Goal: Check status: Check status

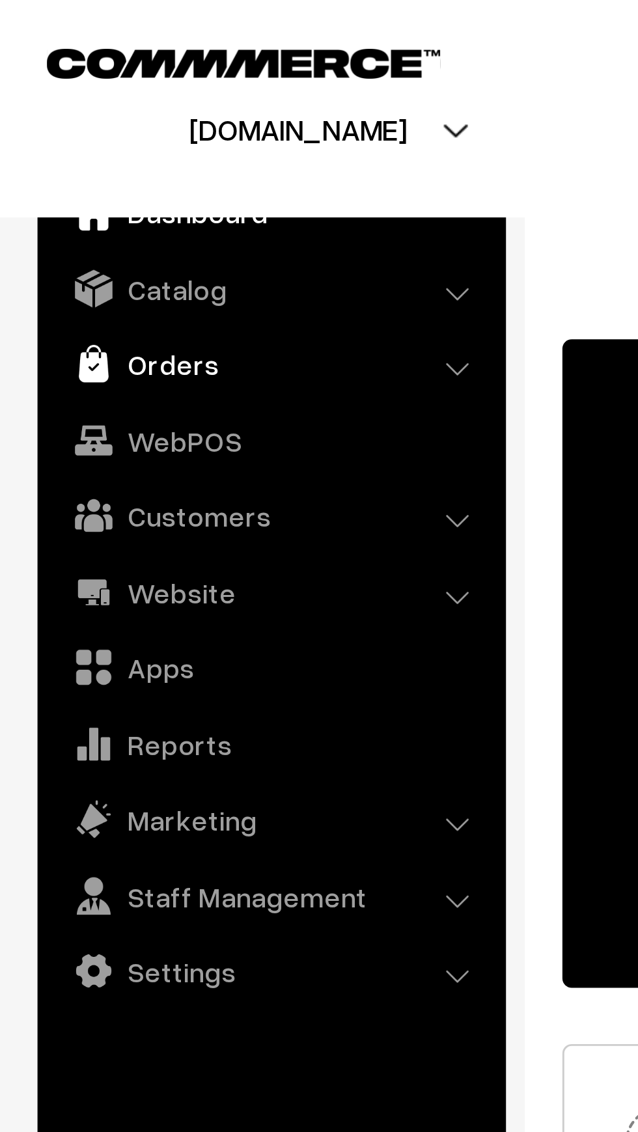
click at [43, 130] on link "Orders" at bounding box center [93, 126] width 155 height 23
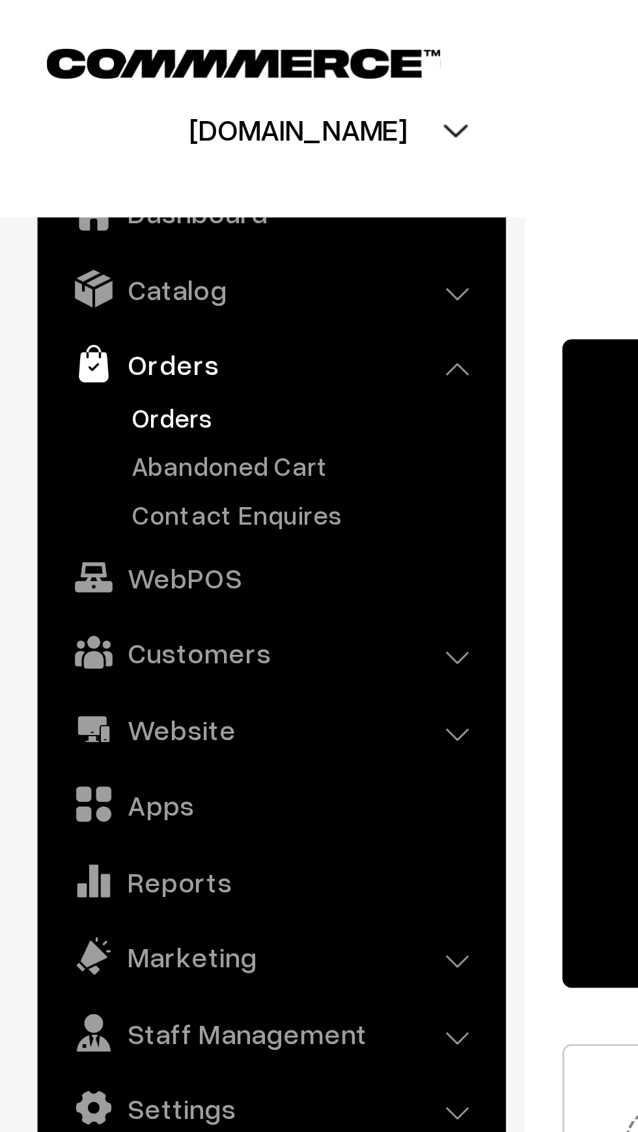
click at [45, 145] on link "Orders" at bounding box center [106, 145] width 129 height 14
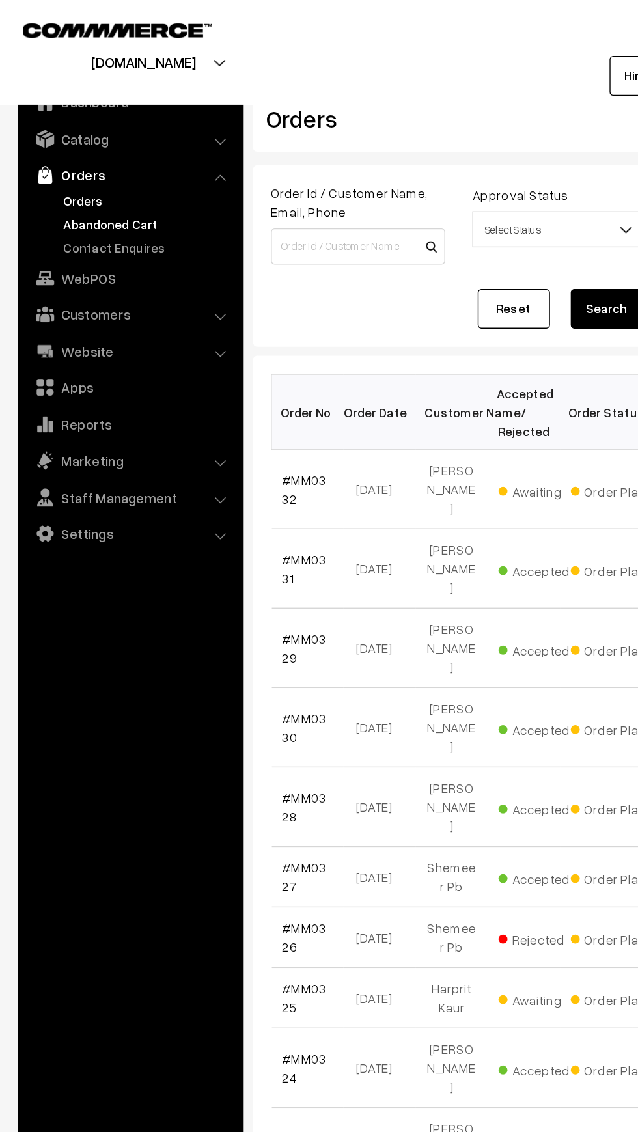
click at [45, 163] on link "Abandoned Cart" at bounding box center [106, 162] width 129 height 14
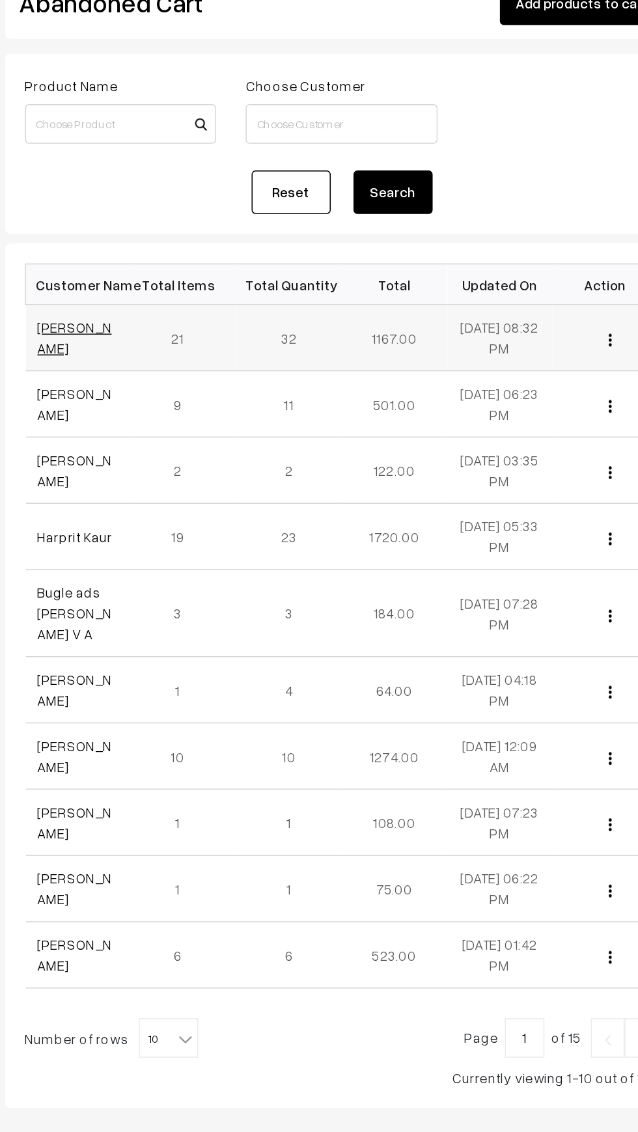
click at [229, 296] on link "Gurmanpreet Kaur" at bounding box center [228, 306] width 49 height 25
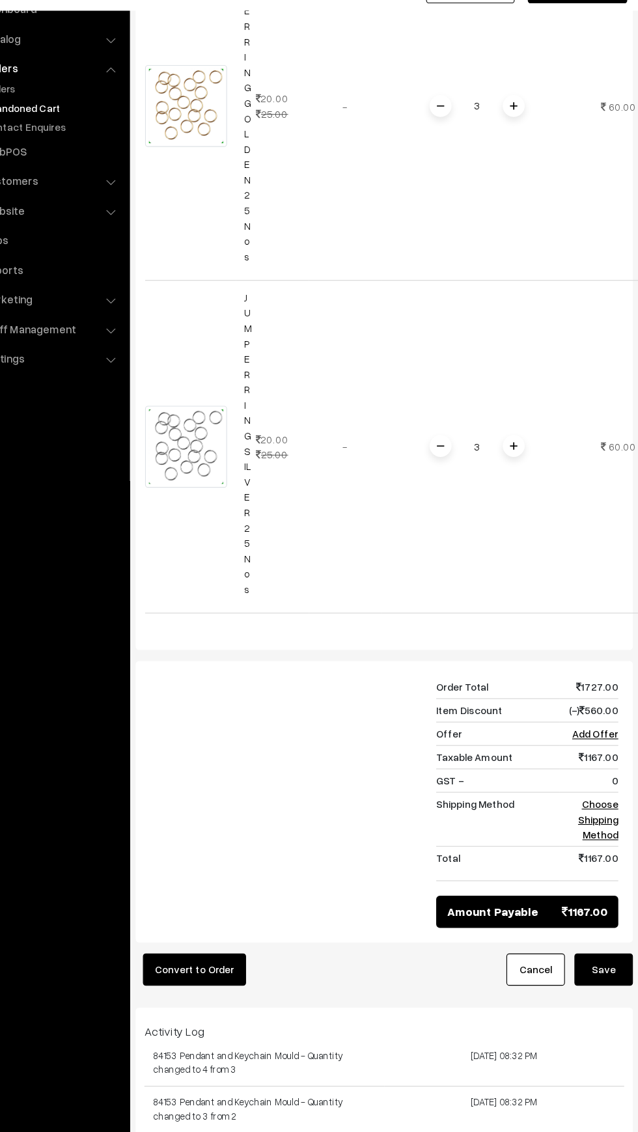
scroll to position [6044, 0]
